Goal: Transaction & Acquisition: Purchase product/service

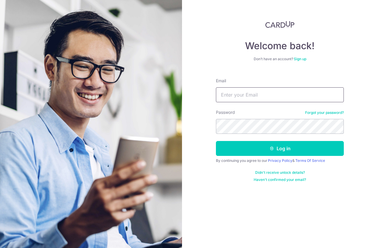
type input "Juliankenrick@gmail.com"
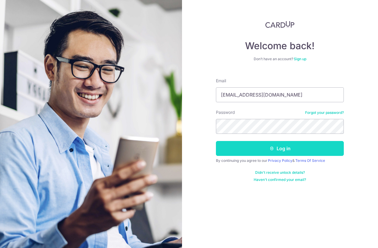
click at [243, 146] on button "Log in" at bounding box center [280, 148] width 128 height 15
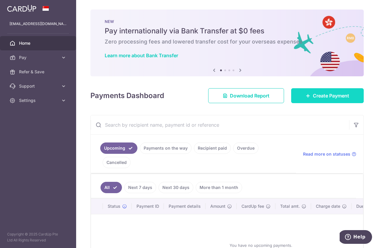
click at [321, 90] on link "Create Payment" at bounding box center [327, 95] width 73 height 15
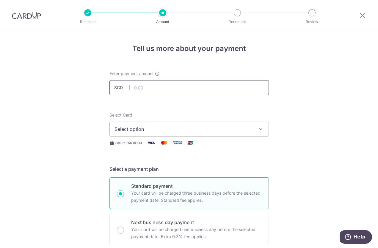
click at [172, 89] on input "text" at bounding box center [190, 87] width 160 height 15
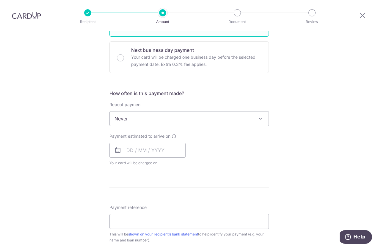
scroll to position [176, 0]
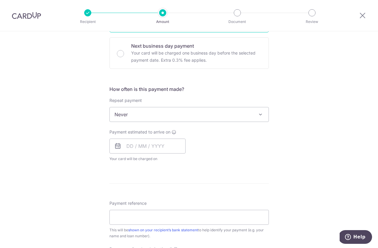
click at [171, 113] on span "Never" at bounding box center [189, 114] width 159 height 14
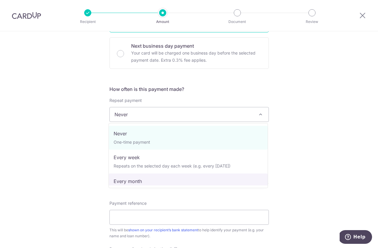
select select "3"
type input "01/01/2050"
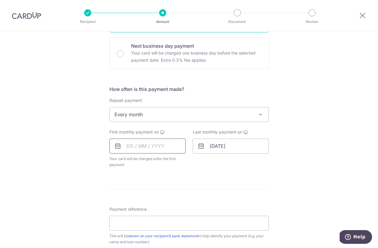
click at [132, 145] on input "text" at bounding box center [148, 145] width 76 height 15
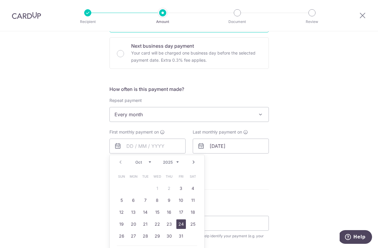
click at [177, 224] on link "24" at bounding box center [182, 224] width 10 height 10
type input "24/10/2025"
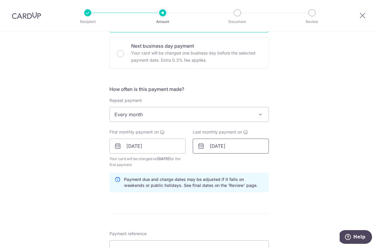
click at [198, 150] on input "01/01/2050" at bounding box center [231, 145] width 76 height 15
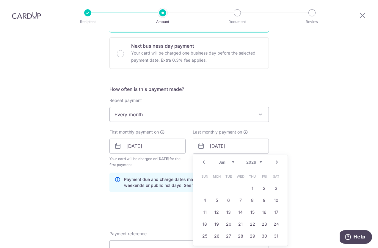
click at [232, 161] on select "Jan Feb Mar Apr May Jun [DATE] Aug Sep Oct Nov Dec" at bounding box center [227, 162] width 16 height 5
click at [229, 222] on link "24" at bounding box center [229, 224] width 10 height 10
type input "24/03/2026"
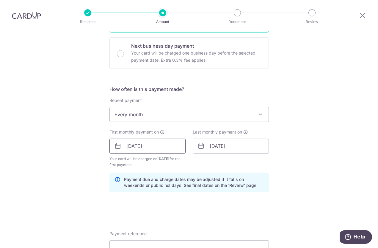
click at [157, 145] on input "24/10/2025" at bounding box center [148, 145] width 76 height 15
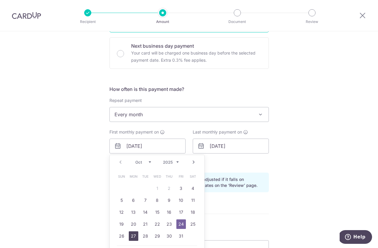
click at [136, 237] on link "27" at bounding box center [134, 236] width 10 height 10
type input "[DATE]"
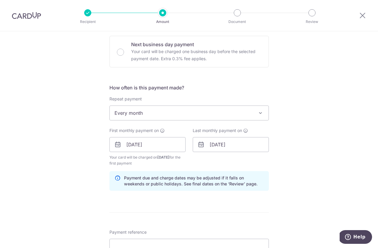
scroll to position [246, 0]
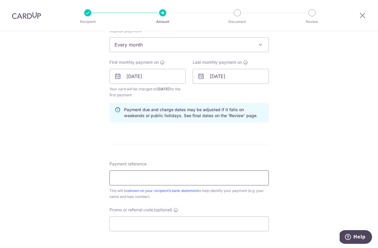
click at [161, 175] on input "Payment reference" at bounding box center [190, 177] width 160 height 15
type input "J"
type input "71TP Mortgage"
click at [145, 228] on input "Promo or referral code (optional)" at bounding box center [190, 223] width 160 height 15
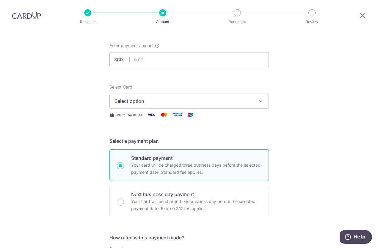
scroll to position [21, 0]
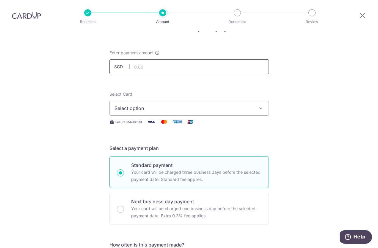
type input "3HOME25R"
click at [187, 70] on input "text" at bounding box center [190, 66] width 160 height 15
click at [240, 105] on span "Select option" at bounding box center [184, 107] width 139 height 7
type input "983.00"
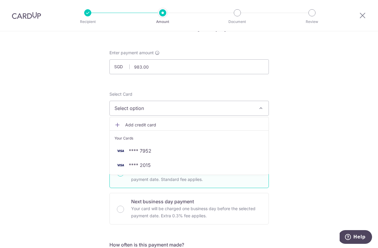
click at [143, 123] on span "Add credit card" at bounding box center [194, 125] width 139 height 6
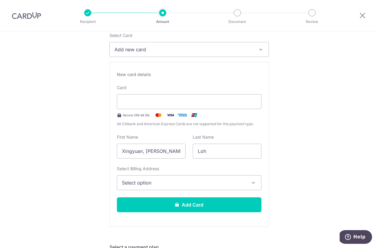
scroll to position [80, 0]
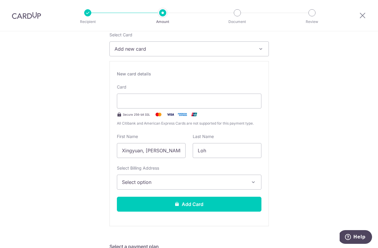
click at [168, 184] on span "Select option" at bounding box center [184, 181] width 124 height 7
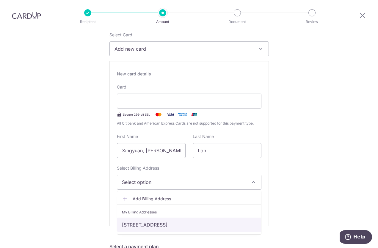
click at [157, 222] on link "71 Taman Permata, Singapore, Singapore-575194" at bounding box center [189, 224] width 144 height 14
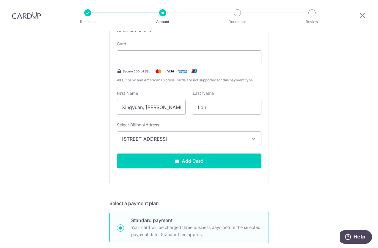
scroll to position [129, 0]
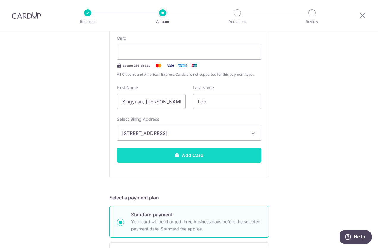
click at [166, 159] on button "Add Card" at bounding box center [189, 155] width 145 height 15
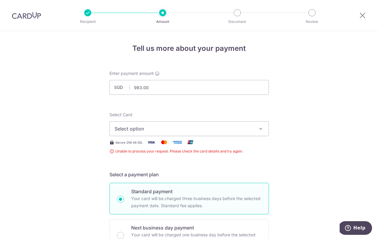
click at [152, 132] on span "Select option" at bounding box center [184, 128] width 139 height 7
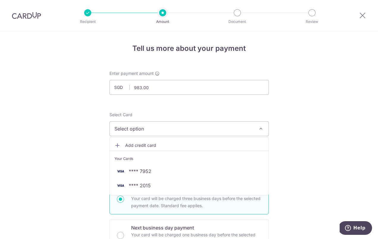
click at [148, 144] on span "Add credit card" at bounding box center [194, 146] width 139 height 6
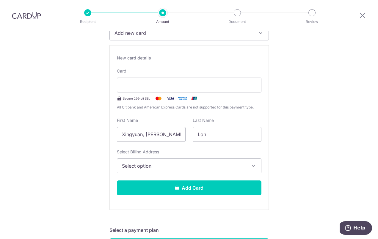
scroll to position [96, 0]
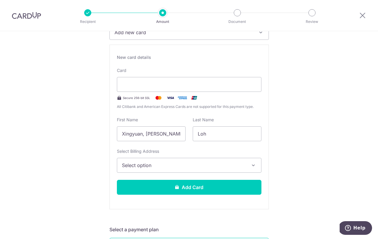
click at [169, 168] on span "Select option" at bounding box center [184, 165] width 124 height 7
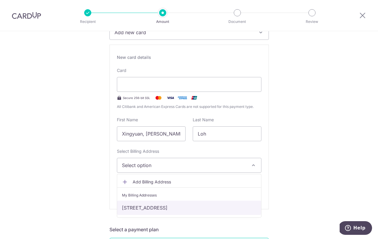
click at [153, 210] on link "71 Taman Permata, Singapore, Singapore-575194" at bounding box center [189, 208] width 144 height 14
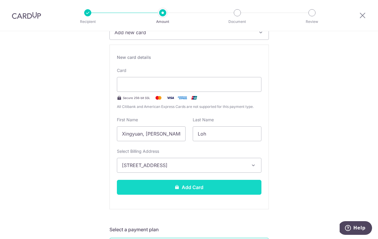
click at [168, 187] on button "Add Card" at bounding box center [189, 187] width 145 height 15
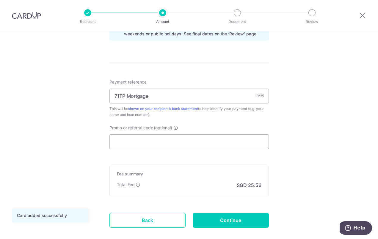
scroll to position [331, 0]
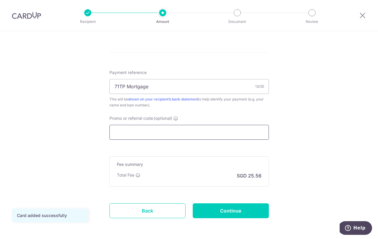
click at [164, 135] on input "Promo or referral code (optional)" at bounding box center [190, 132] width 160 height 15
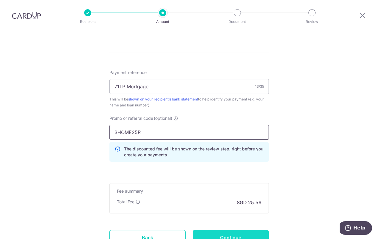
type input "3HOME25R"
click at [221, 238] on input "Continue" at bounding box center [231, 237] width 76 height 15
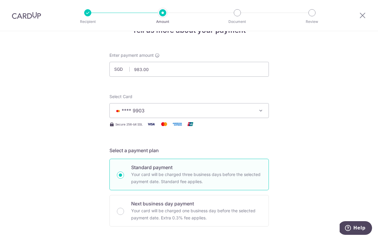
scroll to position [13, 0]
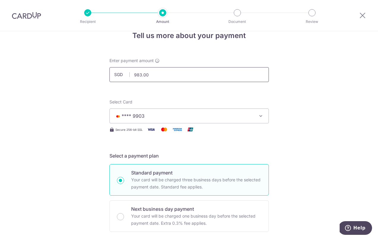
click at [141, 74] on input "983.00" at bounding box center [190, 74] width 160 height 15
type input "978.00"
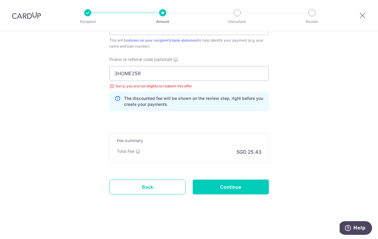
scroll to position [390, 0]
drag, startPoint x: 156, startPoint y: 72, endPoint x: 90, endPoint y: 85, distance: 67.0
drag, startPoint x: 148, startPoint y: 75, endPoint x: 112, endPoint y: 74, distance: 35.7
click at [112, 73] on input "3HOME25R" at bounding box center [190, 73] width 160 height 15
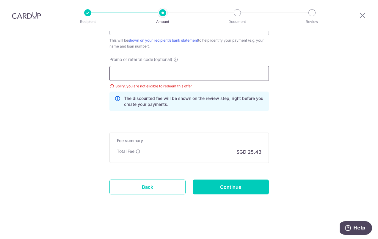
scroll to position [363, 0]
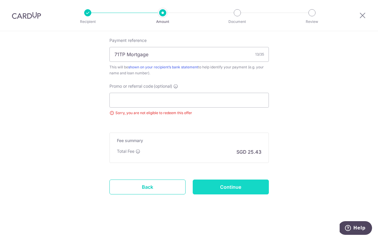
click at [214, 185] on input "Continue" at bounding box center [231, 187] width 76 height 15
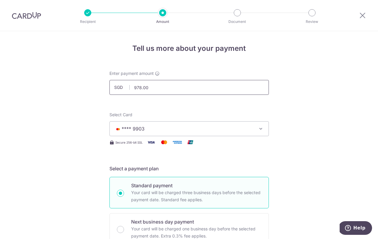
click at [139, 85] on input "978.00" at bounding box center [190, 87] width 160 height 15
click at [200, 112] on div "Select Card **** 9903 Add credit card Your Cards **** 7952 **** 2015 **** 9903" at bounding box center [190, 124] width 160 height 24
click at [140, 86] on input "977.00" at bounding box center [190, 87] width 160 height 15
click at [140, 87] on input "976.00" at bounding box center [190, 87] width 160 height 15
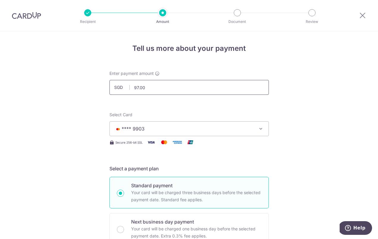
type input "975.00"
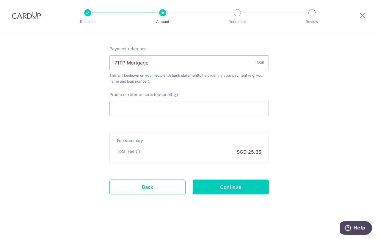
scroll to position [355, 0]
click at [210, 184] on input "Continue" at bounding box center [231, 187] width 76 height 15
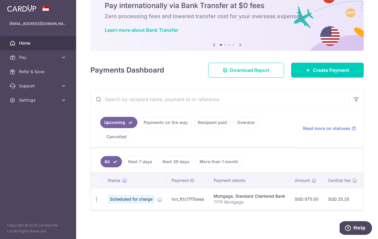
scroll to position [27, 0]
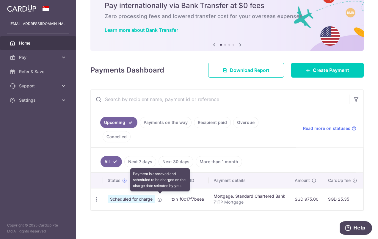
click at [160, 199] on icon at bounding box center [159, 200] width 5 height 5
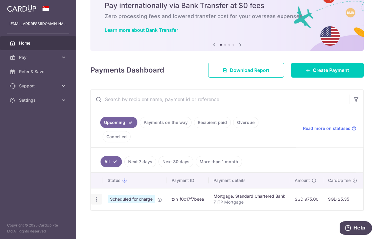
click at [95, 198] on icon "button" at bounding box center [96, 199] width 6 height 6
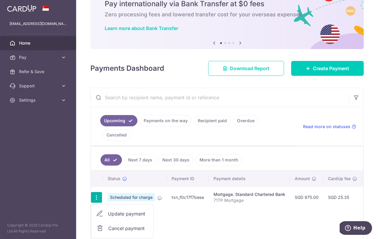
click at [239, 196] on div "Mortgage. Standard Chartered Bank" at bounding box center [250, 195] width 72 height 6
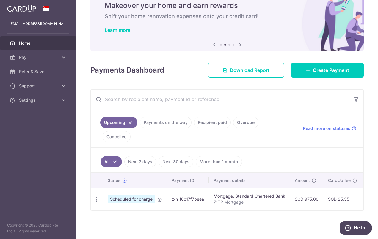
drag, startPoint x: 246, startPoint y: 208, endPoint x: 298, endPoint y: 200, distance: 52.4
click at [298, 200] on tr "Update payment Cancel payment Scheduled for charge txn_f0c17f7beea Mortgage. St…" at bounding box center [304, 199] width 427 height 22
click at [288, 207] on td "Mortgage. Standard Chartered Bank 71TP Mortgage" at bounding box center [249, 199] width 81 height 22
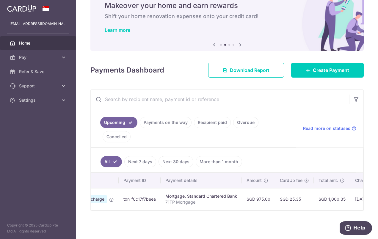
scroll to position [0, 0]
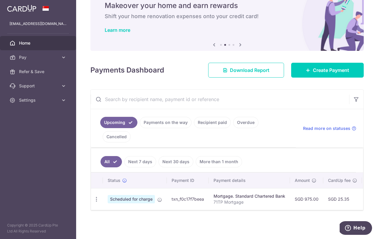
click at [158, 121] on link "Payments on the way" at bounding box center [166, 122] width 52 height 11
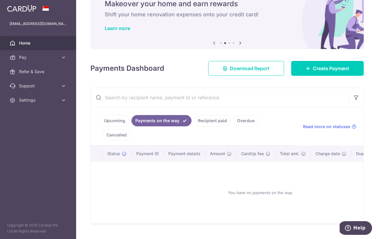
scroll to position [22, 0]
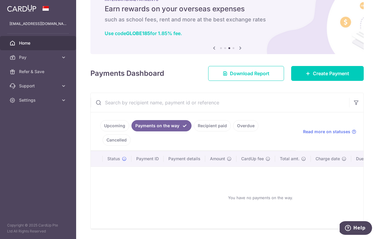
click at [211, 124] on link "Recipient paid" at bounding box center [212, 125] width 37 height 11
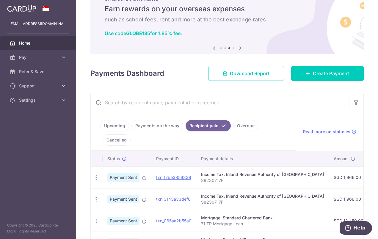
click at [115, 126] on link "Upcoming" at bounding box center [114, 125] width 29 height 11
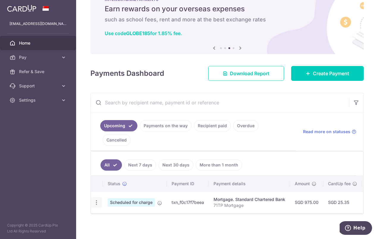
click at [97, 202] on icon "button" at bounding box center [96, 203] width 6 height 6
click at [108, 217] on link "Update payment" at bounding box center [122, 219] width 62 height 14
radio input "true"
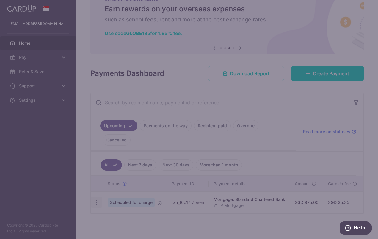
type input "975.00"
type input "[DATE]"
type input "71TP Mortgage"
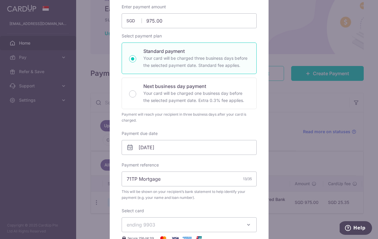
scroll to position [7, 0]
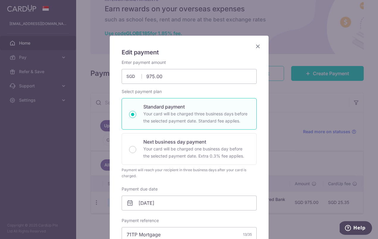
click at [257, 49] on icon "Close" at bounding box center [258, 46] width 7 height 7
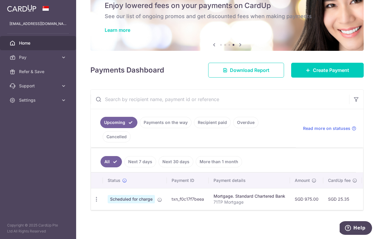
scroll to position [27, 0]
click at [96, 197] on icon "button" at bounding box center [96, 199] width 6 height 6
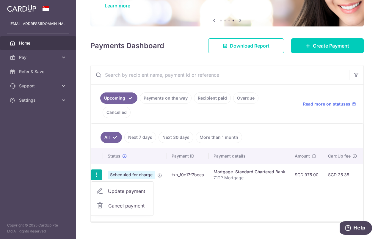
scroll to position [53, 0]
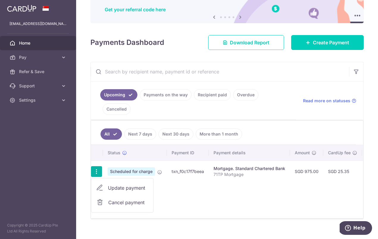
click at [248, 173] on p "71TP Mortgage" at bounding box center [250, 175] width 72 height 6
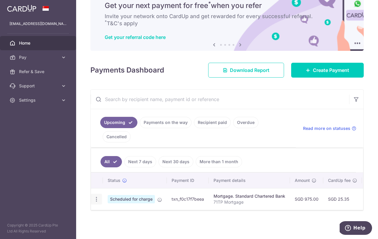
click at [101, 197] on div "Update payment Cancel payment" at bounding box center [96, 199] width 11 height 11
click at [98, 194] on div "Update payment Cancel payment" at bounding box center [96, 199] width 11 height 11
click at [94, 198] on icon "button" at bounding box center [96, 199] width 6 height 6
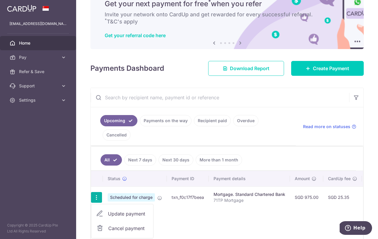
click at [107, 214] on link "Update payment" at bounding box center [122, 214] width 62 height 14
radio input "true"
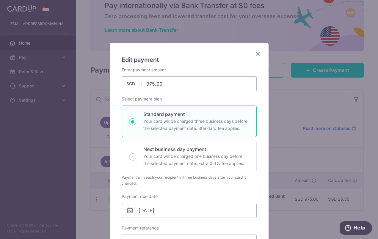
scroll to position [0, 0]
click at [257, 54] on icon "Close" at bounding box center [258, 53] width 7 height 7
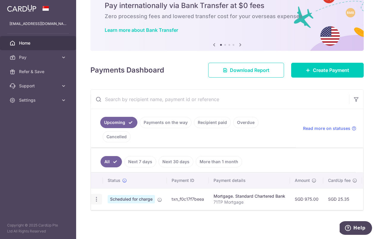
click at [99, 199] on icon "button" at bounding box center [96, 199] width 6 height 6
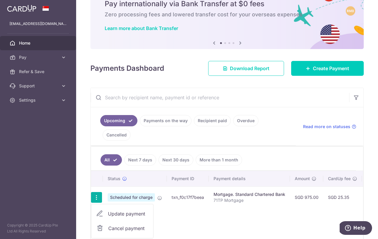
click at [110, 229] on span "Cancel payment" at bounding box center [128, 228] width 40 height 7
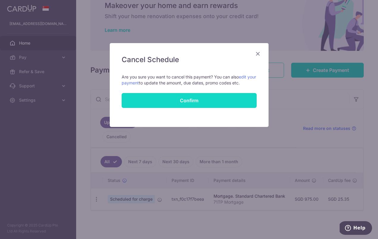
click at [188, 101] on button "Confirm" at bounding box center [189, 100] width 135 height 15
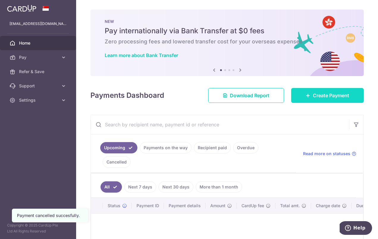
click at [306, 93] on icon at bounding box center [308, 95] width 5 height 5
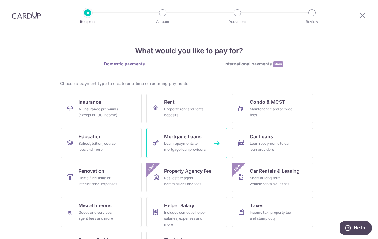
click at [179, 148] on div "Loan repayments to mortgage loan providers" at bounding box center [185, 147] width 43 height 12
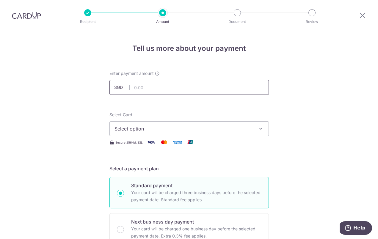
click at [164, 87] on input "text" at bounding box center [190, 87] width 160 height 15
type input "975.00"
click at [176, 127] on span "Select option" at bounding box center [184, 128] width 139 height 7
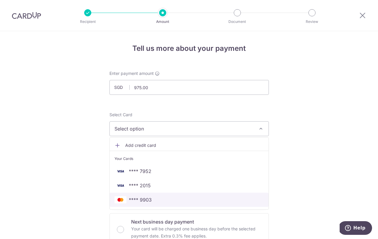
click at [145, 200] on span "**** 9903" at bounding box center [140, 199] width 23 height 7
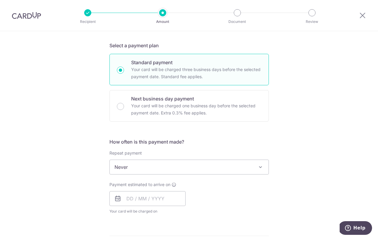
scroll to position [134, 0]
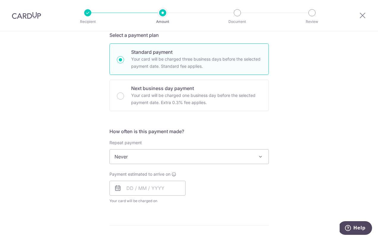
click at [161, 157] on span "Never" at bounding box center [189, 157] width 159 height 14
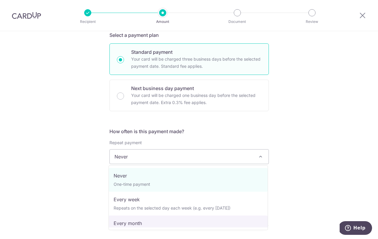
select select "3"
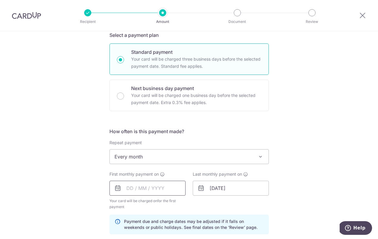
click at [145, 187] on input "text" at bounding box center [148, 188] width 76 height 15
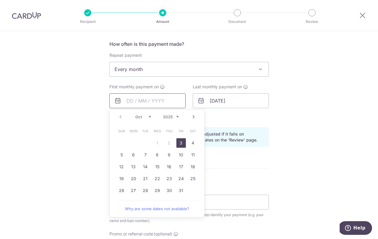
scroll to position [232, 0]
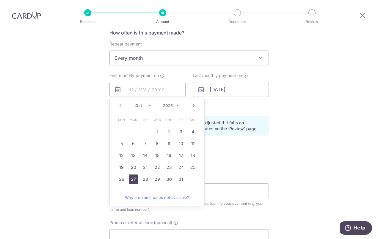
click at [133, 176] on link "27" at bounding box center [134, 180] width 10 height 10
type input "[DATE]"
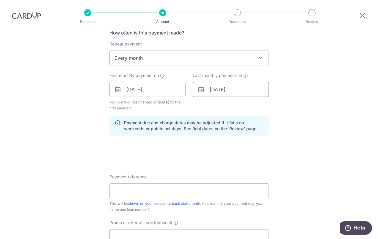
click at [213, 90] on input "01/01/2050" at bounding box center [231, 89] width 76 height 15
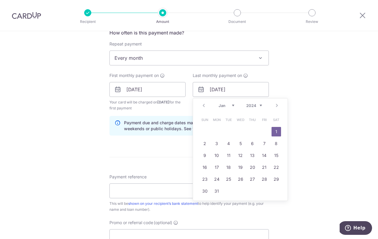
click at [232, 105] on select "Jan Feb Mar Apr May Jun Jul Aug Sep Oct Nov Dec" at bounding box center [227, 105] width 16 height 5
click at [250, 178] on link "27" at bounding box center [253, 180] width 10 height 10
type input "27/03/2025"
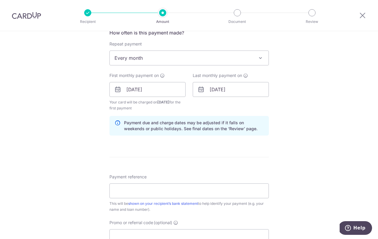
click at [261, 152] on form "Enter payment amount SGD 975.00 975.00 Select Card **** 9903 Add credit card Yo…" at bounding box center [190, 89] width 160 height 502
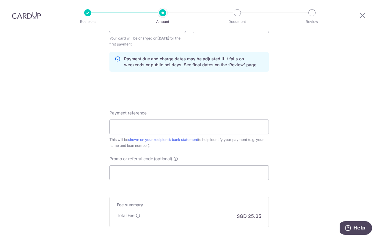
scroll to position [303, 0]
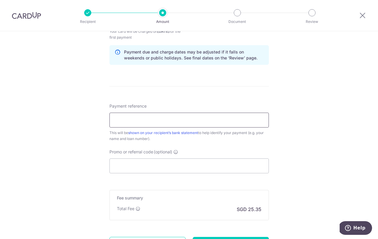
click at [238, 116] on input "Payment reference" at bounding box center [190, 120] width 160 height 15
type input "7"
type input "71TP Mortgage"
click at [221, 163] on input "Promo or referral code (optional)" at bounding box center [190, 166] width 160 height 15
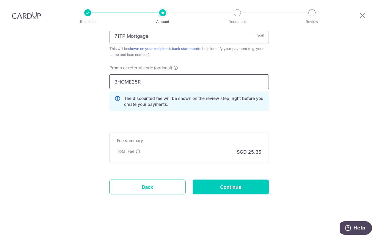
scroll to position [388, 0]
type input "3HOME25R"
click at [231, 182] on input "Continue" at bounding box center [231, 187] width 76 height 15
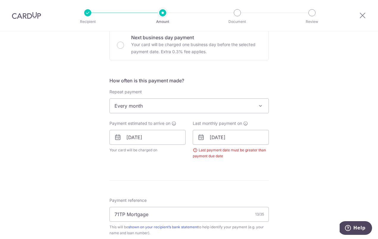
scroll to position [150, 0]
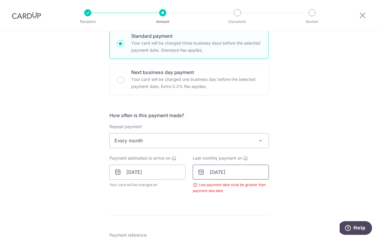
click at [232, 177] on input "[DATE]" at bounding box center [231, 172] width 76 height 15
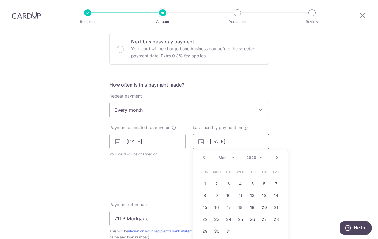
scroll to position [186, 0]
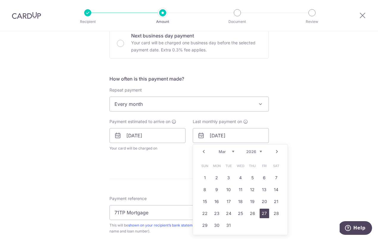
click at [260, 213] on link "27" at bounding box center [265, 214] width 10 height 10
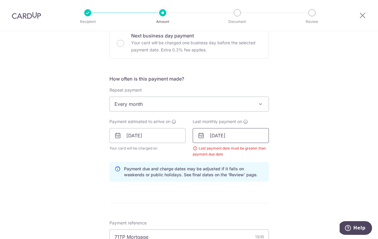
click at [244, 132] on input "27/03/2026" at bounding box center [231, 135] width 76 height 15
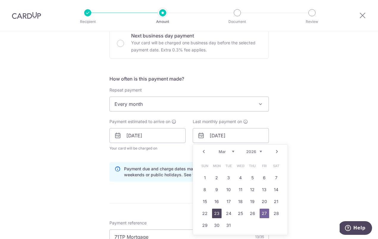
click at [216, 212] on link "23" at bounding box center [217, 214] width 10 height 10
type input "[DATE]"
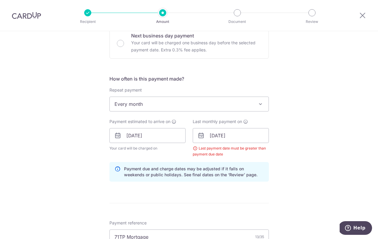
click at [227, 156] on div "Last payment date must be greater than payment due date" at bounding box center [231, 152] width 76 height 12
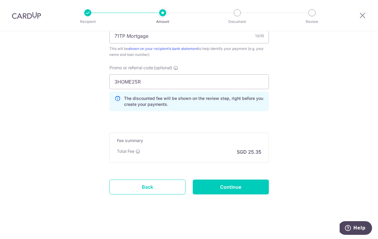
scroll to position [388, 0]
click at [219, 189] on input "Continue" at bounding box center [231, 187] width 76 height 15
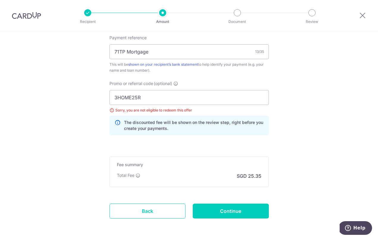
scroll to position [355, 0]
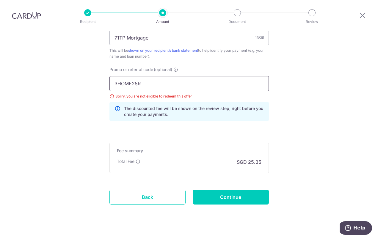
click at [156, 85] on input "3HOME25R" at bounding box center [190, 83] width 160 height 15
drag, startPoint x: 156, startPoint y: 85, endPoint x: 108, endPoint y: 84, distance: 48.2
click at [108, 84] on div "Promo or referral code (optional) 3HOME25R Sorry, you are not eligible to redee…" at bounding box center [189, 97] width 167 height 60
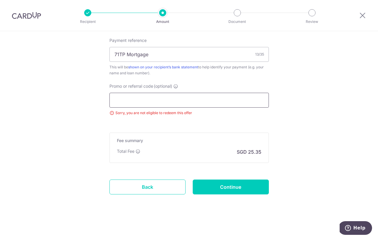
scroll to position [339, 0]
click at [218, 190] on input "Continue" at bounding box center [231, 187] width 76 height 15
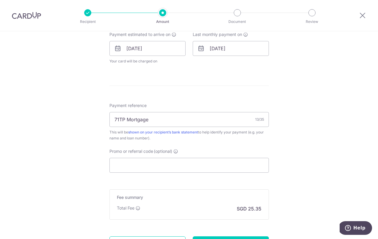
scroll to position [181, 0]
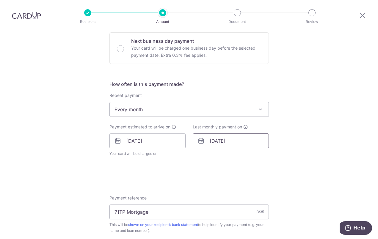
click at [224, 142] on input "23/03/2026" at bounding box center [231, 141] width 76 height 15
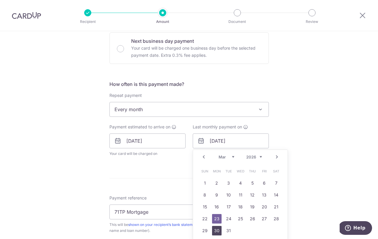
click at [215, 229] on link "30" at bounding box center [217, 231] width 10 height 10
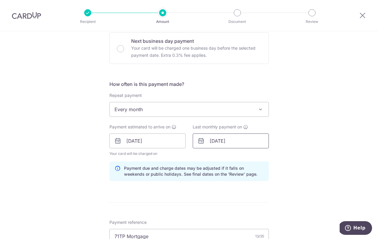
click at [222, 143] on input "30/03/2026" at bounding box center [231, 141] width 76 height 15
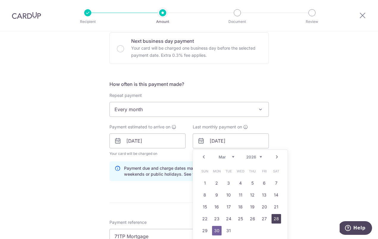
click at [274, 221] on link "28" at bounding box center [277, 219] width 10 height 10
type input "28/03/2026"
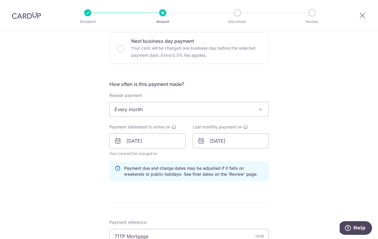
click at [307, 162] on div "Tell us more about your payment Enter payment amount SGD 975.00 975.00 Select C…" at bounding box center [189, 131] width 378 height 563
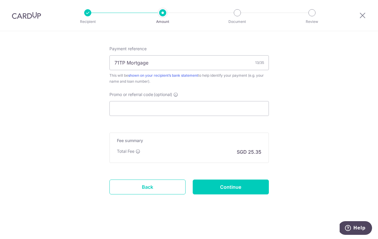
scroll to position [355, 0]
click at [239, 188] on input "Continue" at bounding box center [231, 187] width 76 height 15
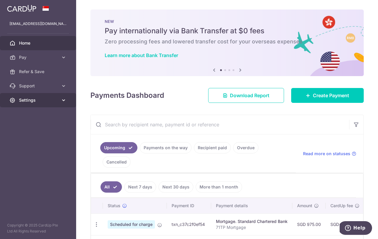
click at [33, 104] on link "Settings" at bounding box center [38, 100] width 76 height 14
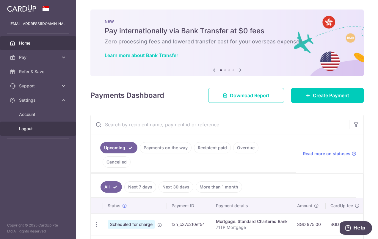
click at [30, 130] on span "Logout" at bounding box center [38, 129] width 39 height 6
